Goal: Information Seeking & Learning: Learn about a topic

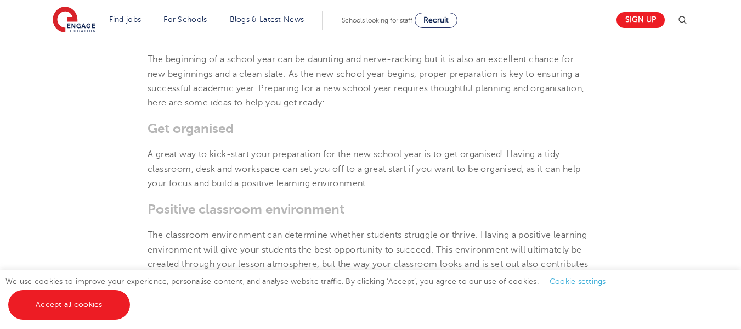
scroll to position [329, 0]
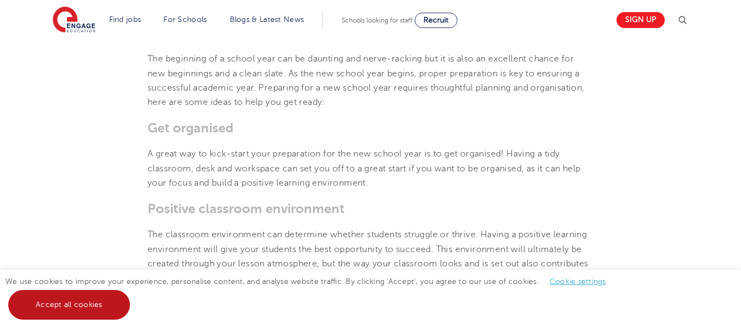
click at [109, 297] on link "Accept all cookies" at bounding box center [69, 305] width 122 height 30
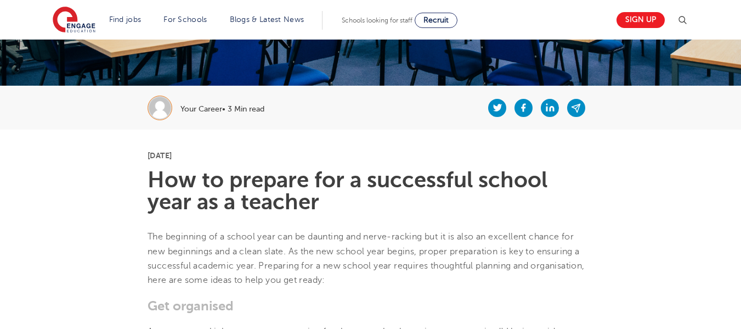
scroll to position [384, 0]
